Goal: Information Seeking & Learning: Learn about a topic

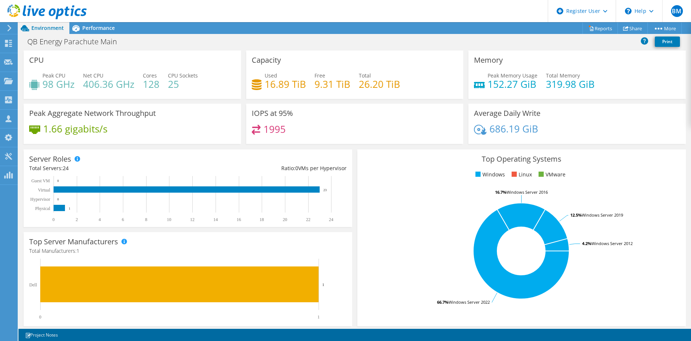
click at [163, 42] on div "QB Energy Parachute Main Print" at bounding box center [354, 42] width 673 height 14
click at [461, 37] on div "QB Energy Parachute Main Print" at bounding box center [354, 42] width 673 height 14
click at [168, 41] on div "QB Energy Parachute Main Print" at bounding box center [354, 42] width 673 height 14
click at [228, 28] on div "Project Actions Project Actions Reports Share More" at bounding box center [354, 28] width 673 height 12
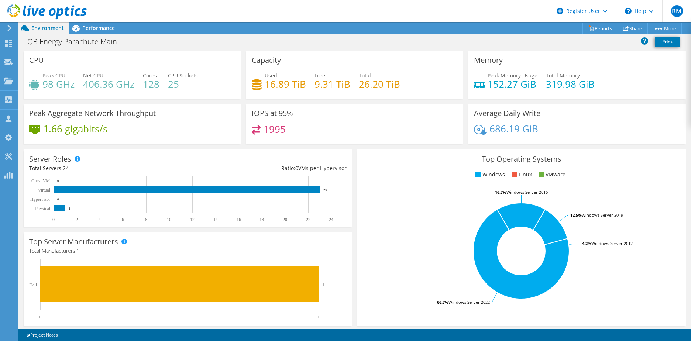
click at [228, 28] on div "Project Actions Project Actions Reports Share More" at bounding box center [354, 28] width 673 height 12
click at [225, 28] on div "Project Actions Project Actions Reports Share More" at bounding box center [354, 28] width 673 height 12
click at [205, 31] on div "Project Actions Project Actions Reports Share More" at bounding box center [354, 28] width 673 height 12
click at [160, 35] on div "QB Energy Parachute Main Print" at bounding box center [354, 42] width 673 height 14
click at [113, 32] on div "Performance" at bounding box center [94, 28] width 51 height 12
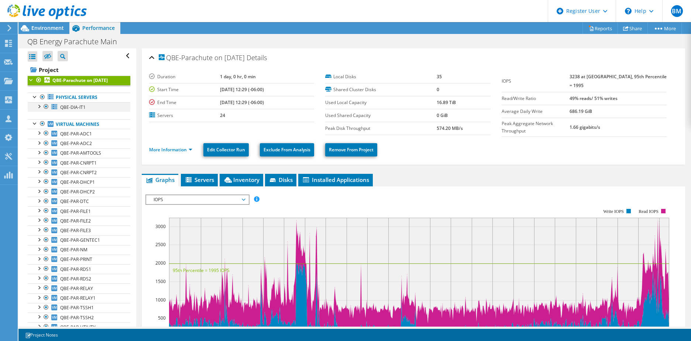
click at [39, 107] on div at bounding box center [38, 105] width 7 height 7
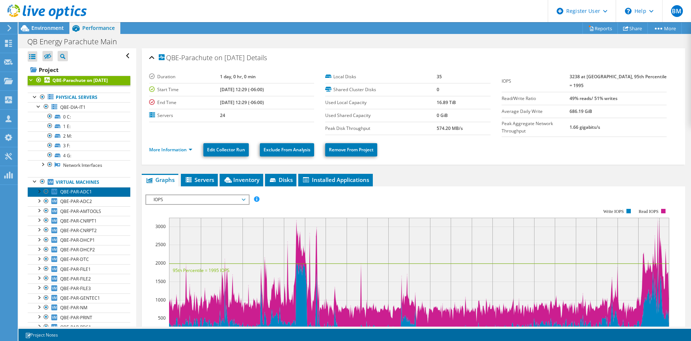
click at [41, 195] on link "QBE-PAR-ADC1" at bounding box center [79, 192] width 103 height 10
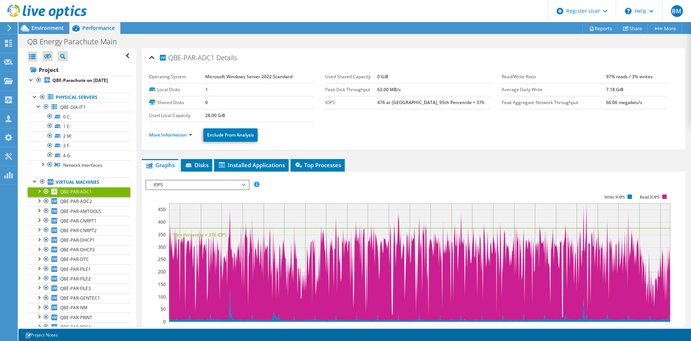
click at [39, 192] on div at bounding box center [38, 190] width 7 height 7
click at [44, 211] on div at bounding box center [42, 209] width 7 height 7
click at [515, 51] on div "QBE-PAR-ADC1 Details" at bounding box center [413, 58] width 529 height 16
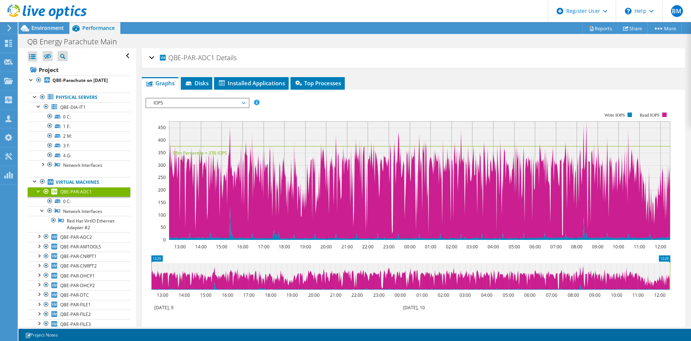
click at [516, 41] on div "QB Energy Parachute Main Print" at bounding box center [354, 42] width 673 height 14
click at [577, 30] on ul "Project Actions Reports Share More Copy" at bounding box center [629, 28] width 105 height 12
click at [588, 30] on icon at bounding box center [591, 28] width 6 height 6
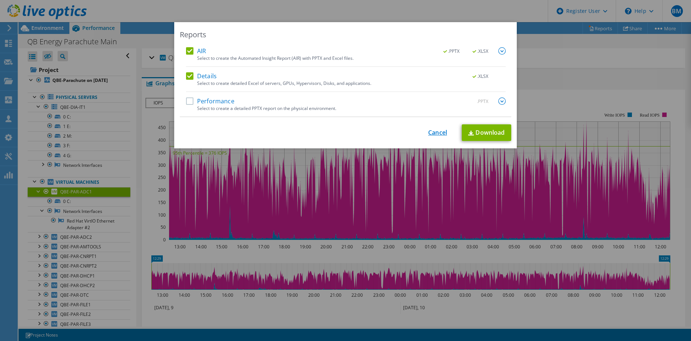
click at [436, 134] on link "Cancel" at bounding box center [437, 132] width 19 height 7
